Goal: Task Accomplishment & Management: Use online tool/utility

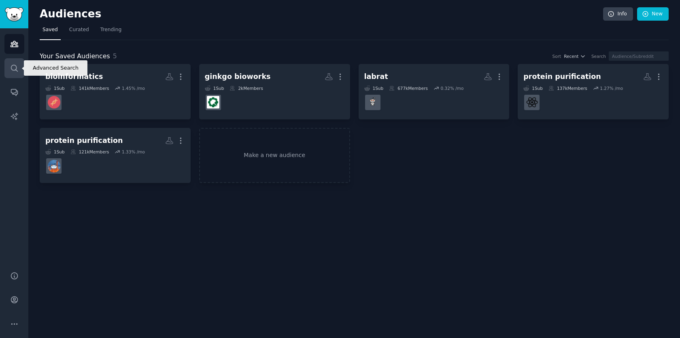
click at [13, 70] on icon "Sidebar" at bounding box center [14, 68] width 8 height 8
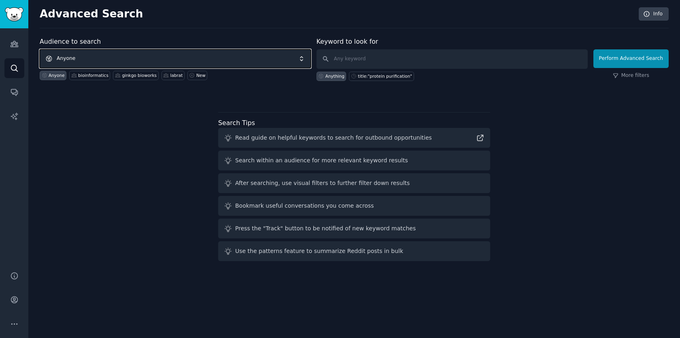
click at [223, 54] on span "Anyone" at bounding box center [175, 58] width 271 height 19
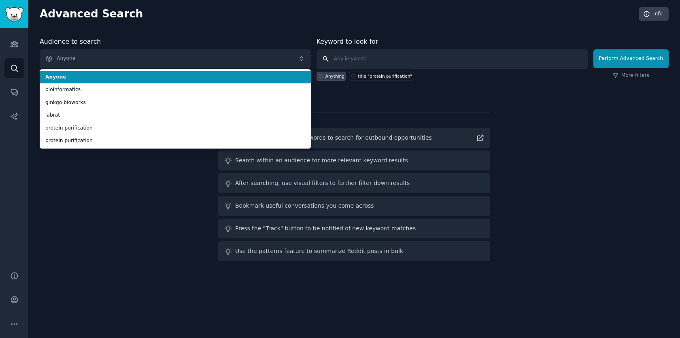
click at [350, 57] on input "text" at bounding box center [451, 58] width 271 height 19
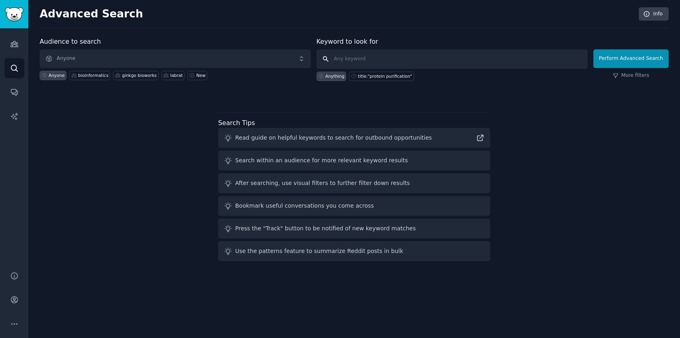
click at [350, 57] on input "text" at bounding box center [451, 58] width 271 height 19
click at [12, 42] on icon "Sidebar" at bounding box center [14, 44] width 8 height 8
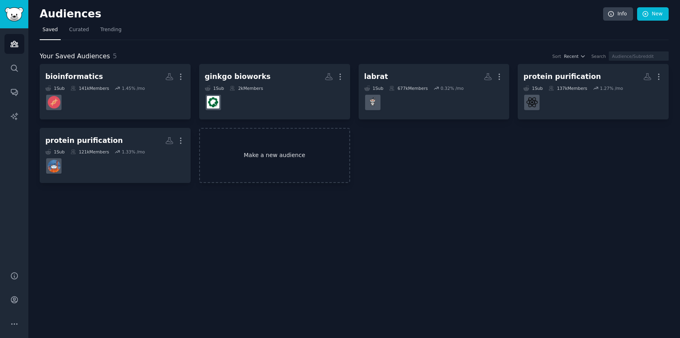
click at [269, 161] on link "Make a new audience" at bounding box center [274, 155] width 151 height 55
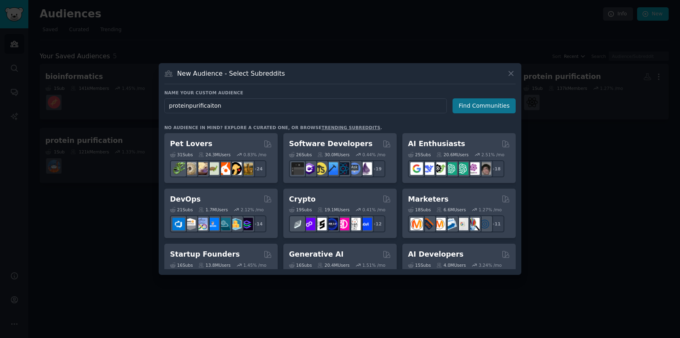
type input "proteinpurificaiton"
click at [477, 107] on button "Find Communities" at bounding box center [483, 105] width 63 height 15
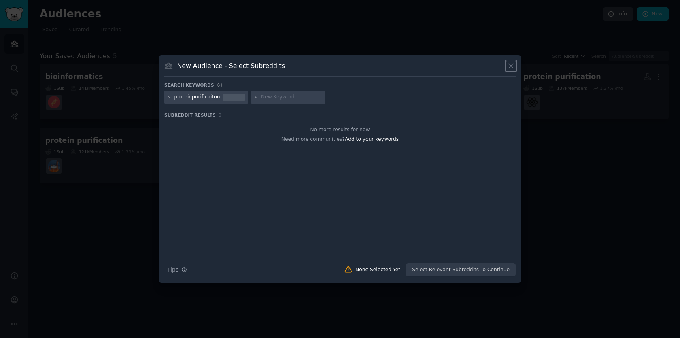
click at [509, 68] on icon at bounding box center [511, 65] width 8 height 8
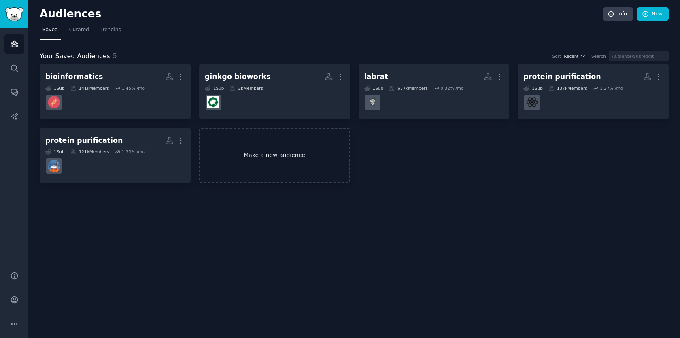
click at [261, 162] on link "Make a new audience" at bounding box center [274, 155] width 151 height 55
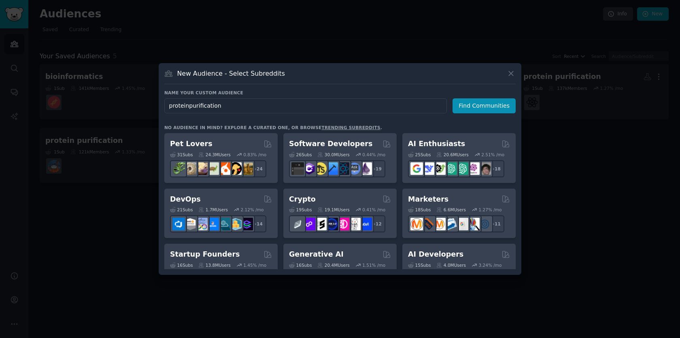
click at [189, 107] on input "proteinpurification" at bounding box center [305, 105] width 282 height 15
type input "protein purification"
click at [494, 106] on button "Find Communities" at bounding box center [483, 105] width 63 height 15
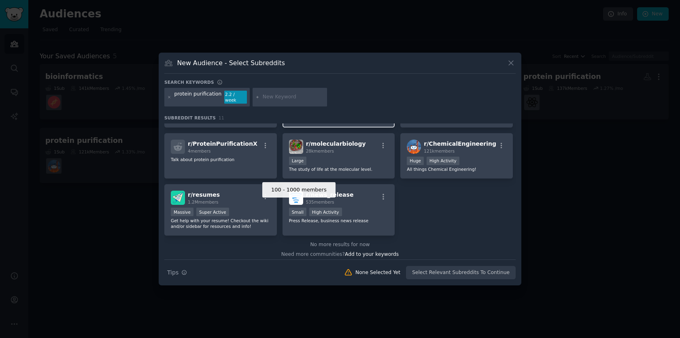
scroll to position [108, 0]
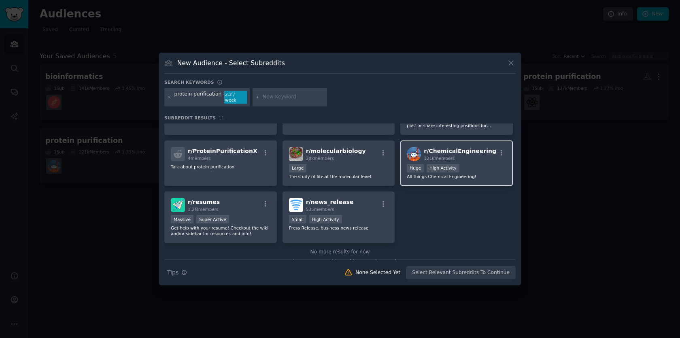
click at [429, 148] on span "r/ ChemicalEngineering" at bounding box center [460, 151] width 72 height 6
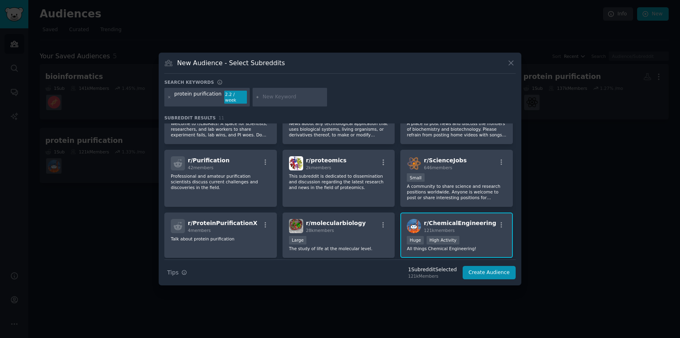
scroll to position [39, 0]
